Goal: Find contact information: Obtain details needed to contact an individual or organization

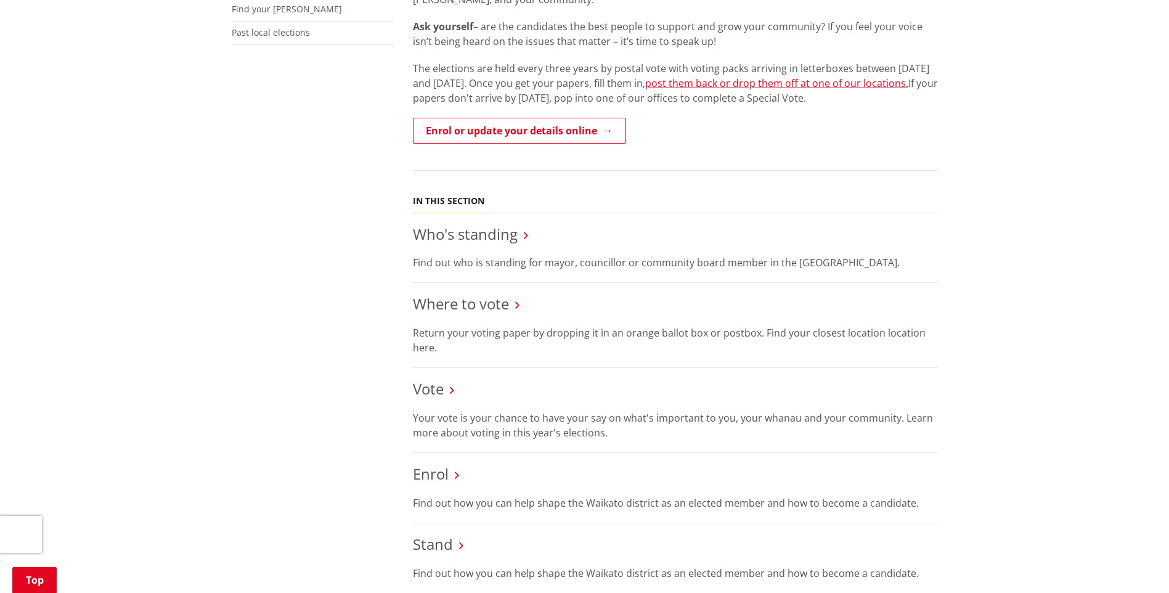
scroll to position [370, 0]
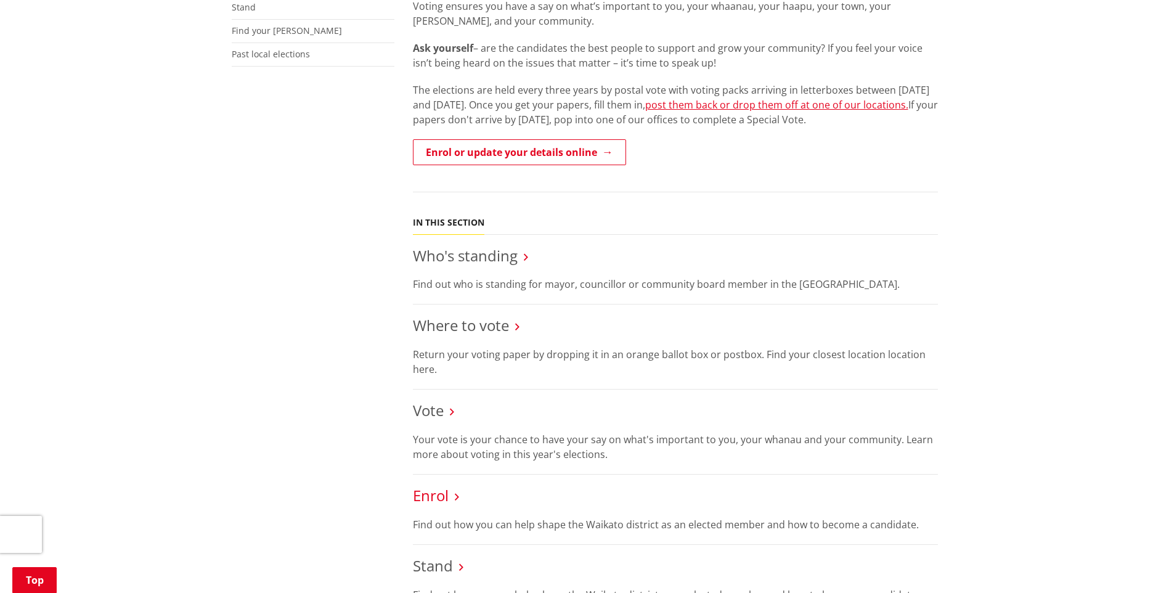
click at [439, 492] on link "Enrol" at bounding box center [431, 495] width 36 height 20
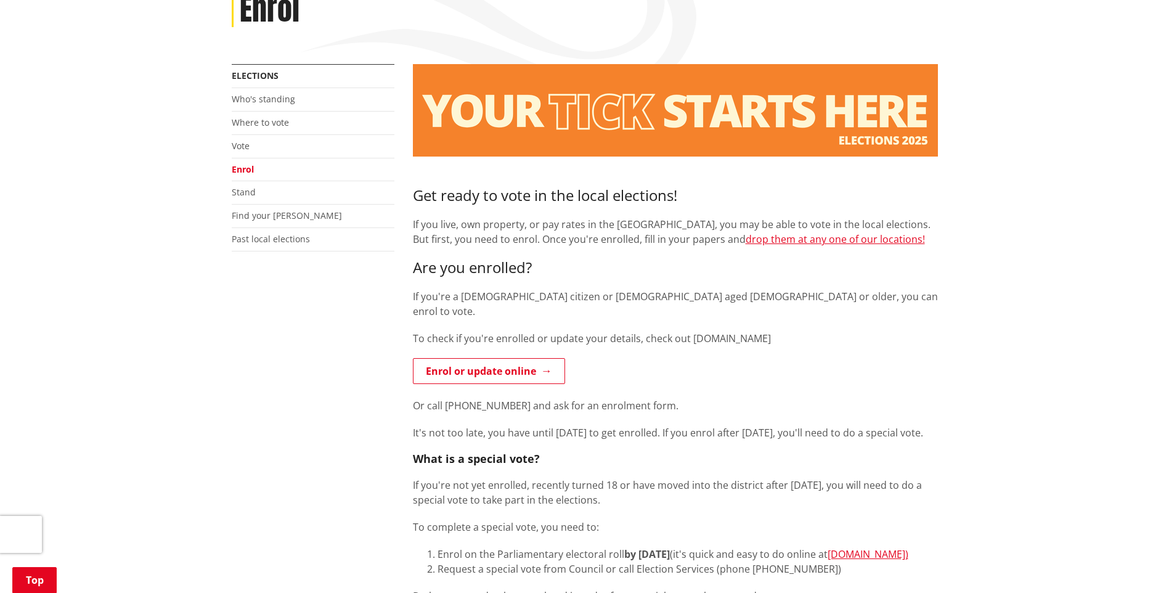
scroll to position [246, 0]
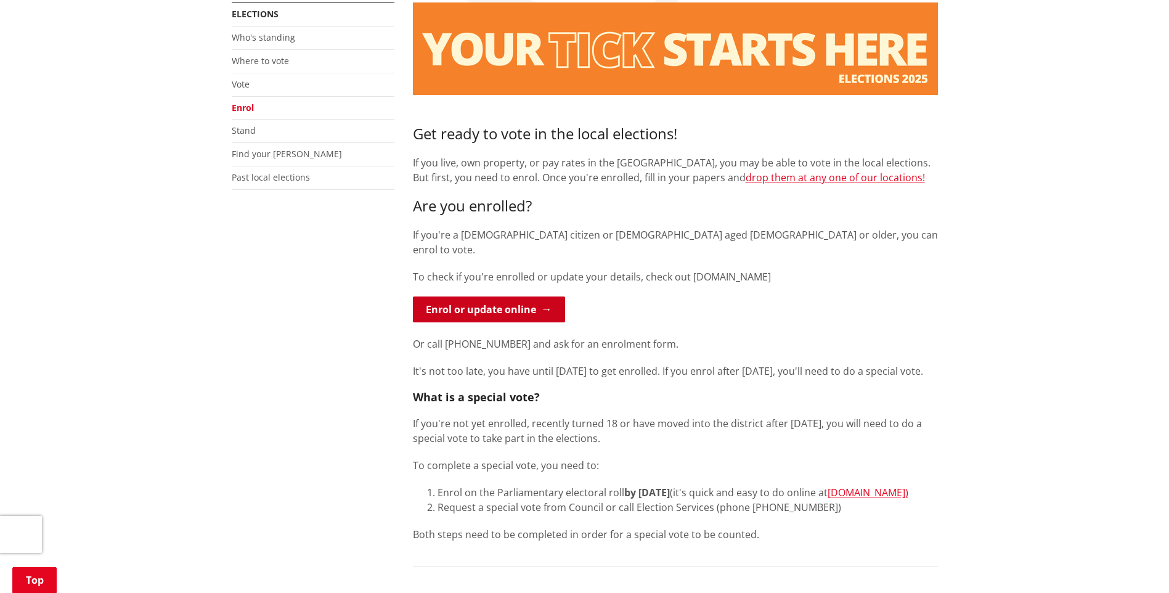
click at [481, 296] on link "Enrol or update online" at bounding box center [489, 309] width 152 height 26
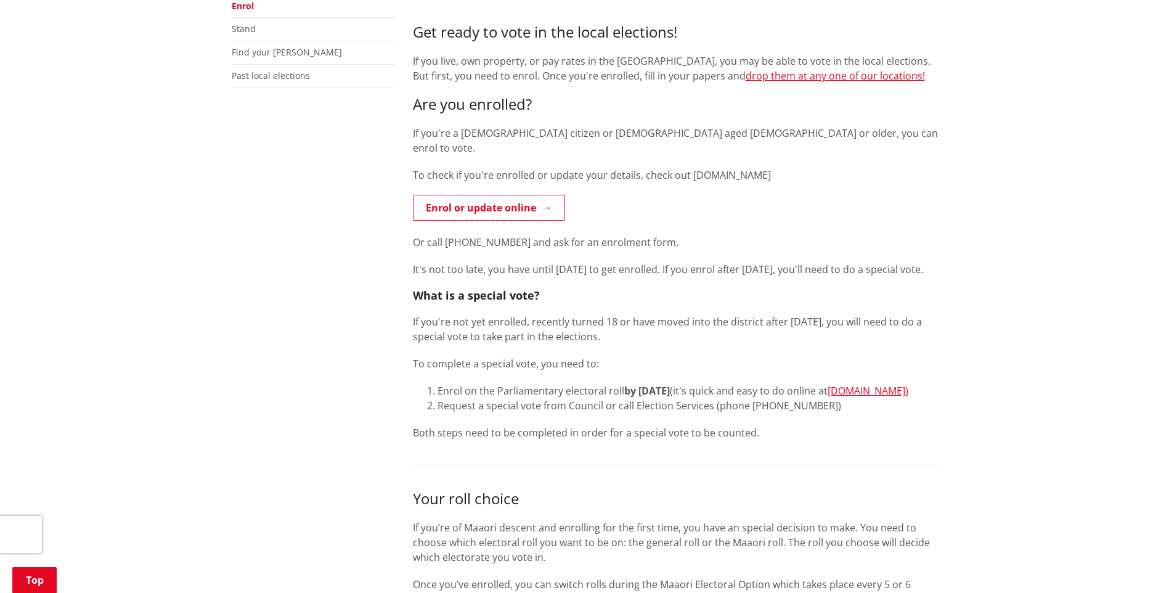
scroll to position [370, 0]
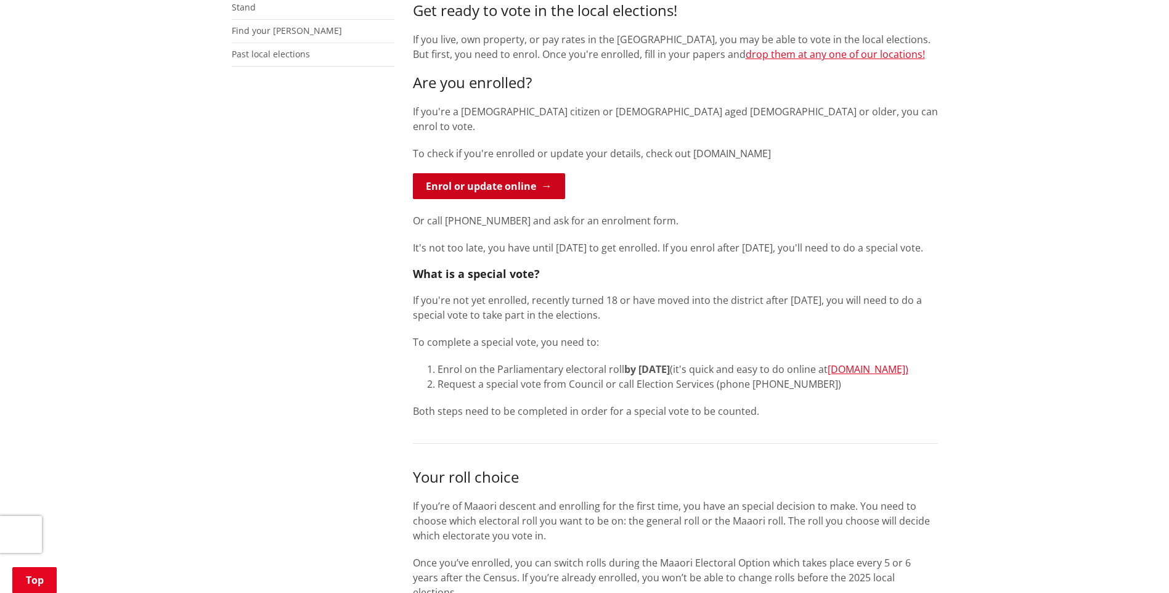
click at [515, 173] on link "Enrol or update online" at bounding box center [489, 186] width 152 height 26
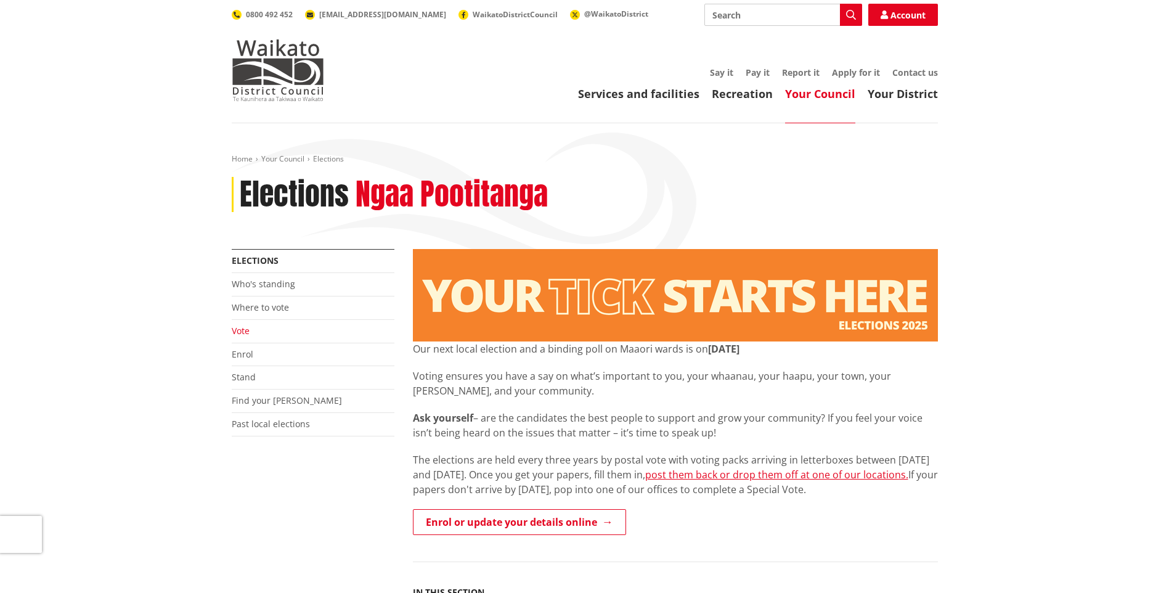
click at [238, 332] on link "Vote" at bounding box center [241, 331] width 18 height 12
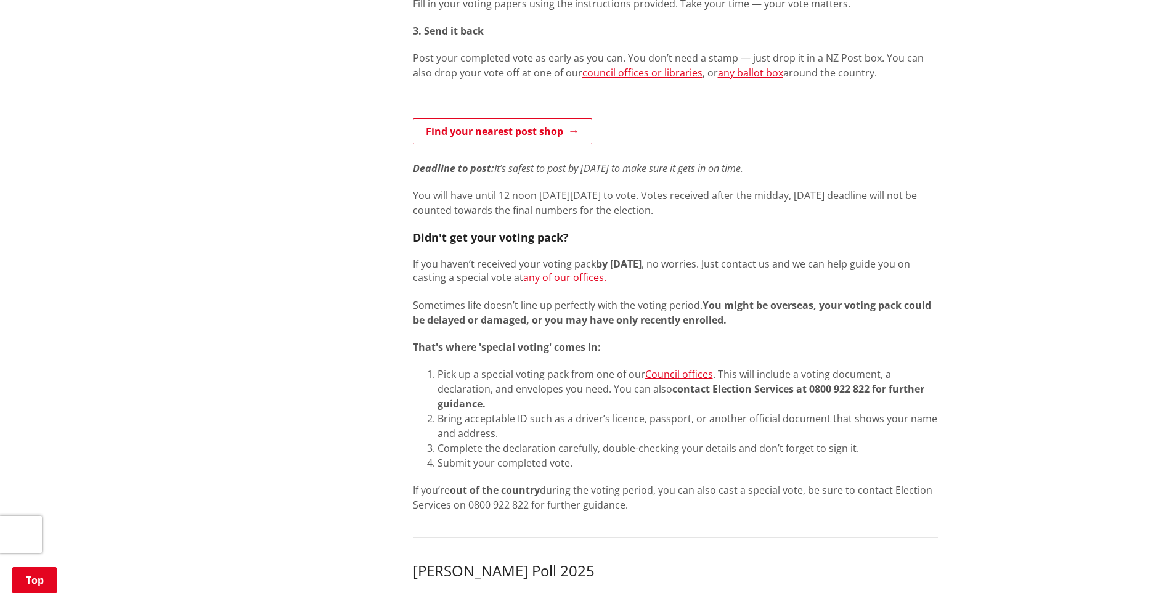
scroll to position [739, 0]
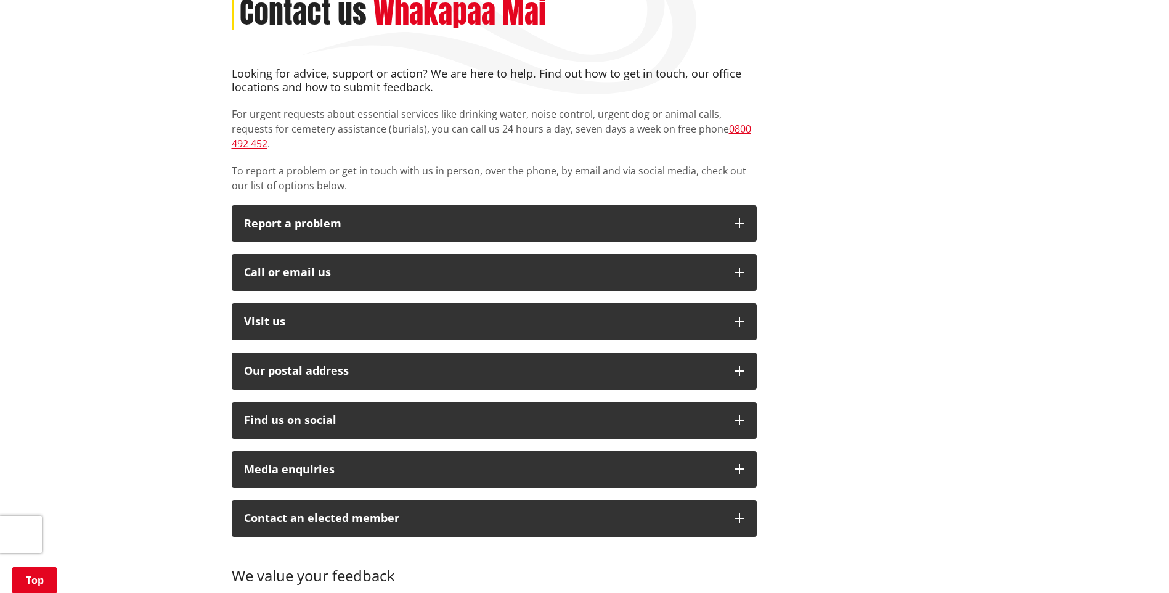
scroll to position [185, 0]
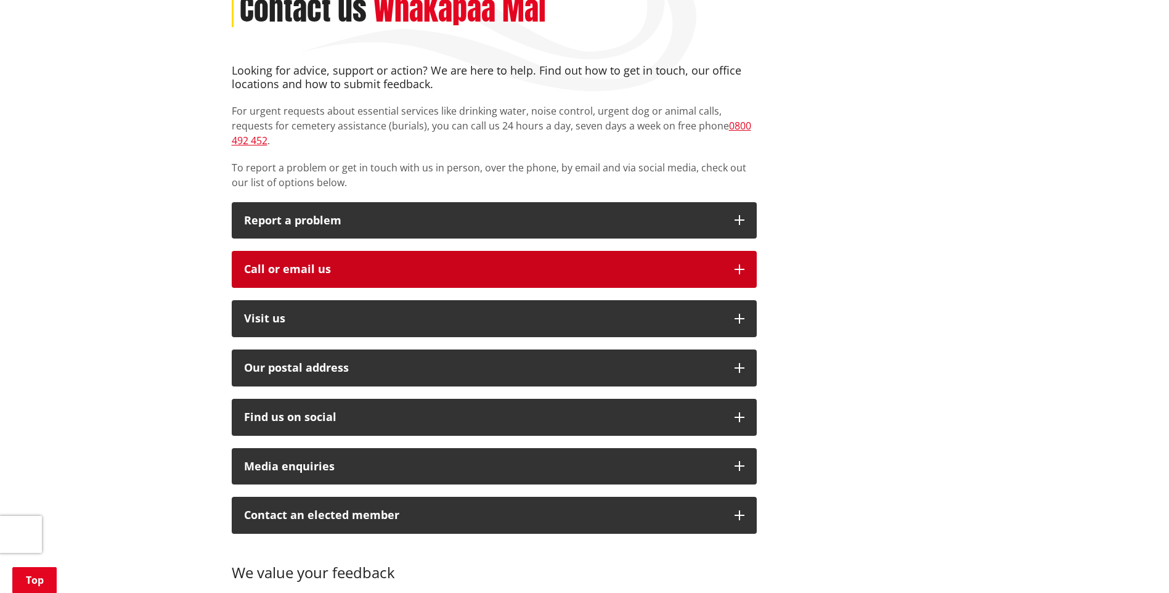
click at [738, 264] on icon "button" at bounding box center [740, 269] width 10 height 10
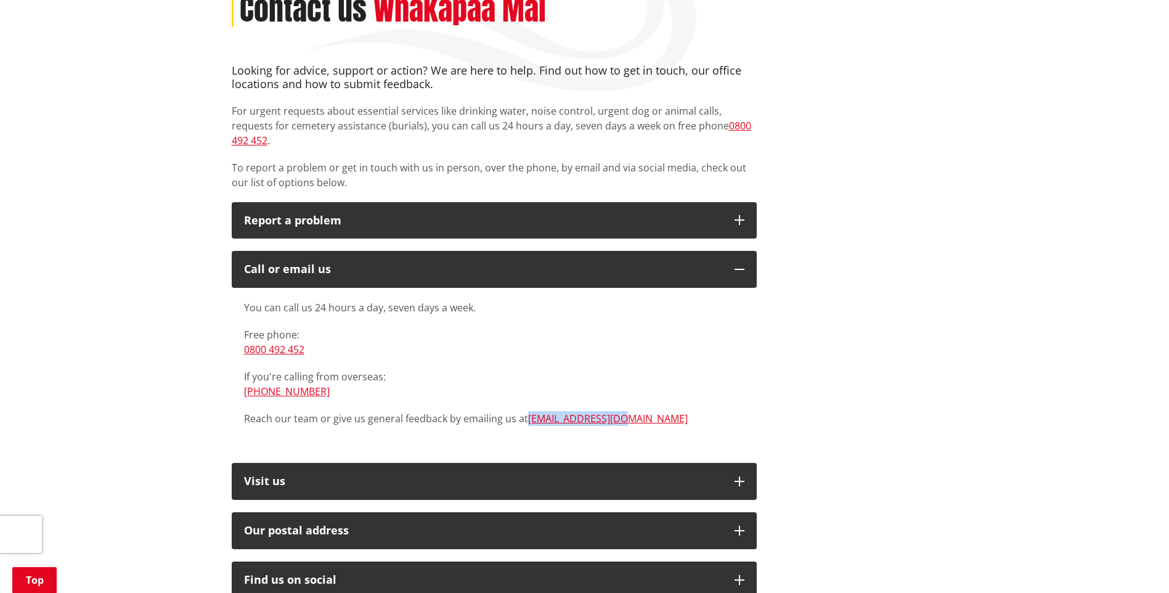
drag, startPoint x: 617, startPoint y: 407, endPoint x: 527, endPoint y: 411, distance: 90.7
click at [527, 411] on p "Reach our team or give us general feedback by emailing us at [EMAIL_ADDRESS][DO…" at bounding box center [494, 418] width 500 height 15
copy link "[EMAIL_ADDRESS][DOMAIN_NAME]"
